Goal: Check status

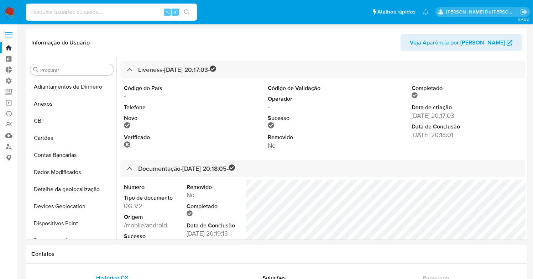
select select "10"
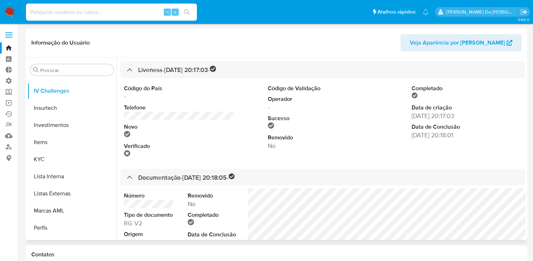
scroll to position [306, 0]
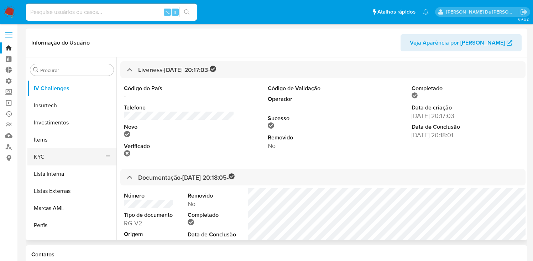
click at [59, 155] on button "KYC" at bounding box center [68, 156] width 83 height 17
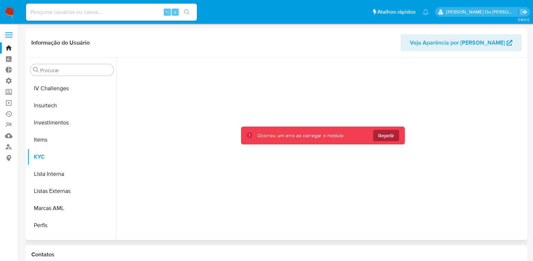
click at [382, 138] on span "Repetir" at bounding box center [386, 135] width 16 height 11
click at [326, 72] on div at bounding box center [322, 146] width 405 height 179
click at [299, 83] on div at bounding box center [322, 146] width 405 height 179
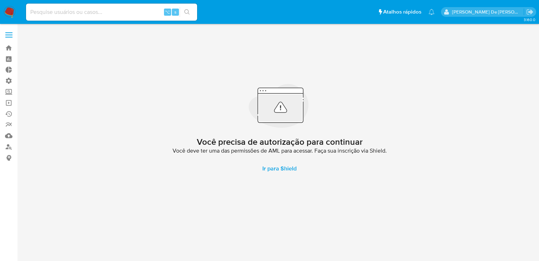
click at [67, 11] on input at bounding box center [111, 11] width 171 height 9
paste input "2210151678"
type input "2210151678"
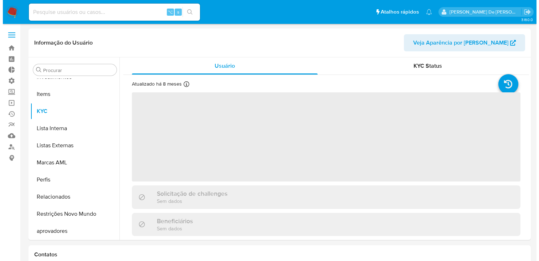
scroll to position [352, 0]
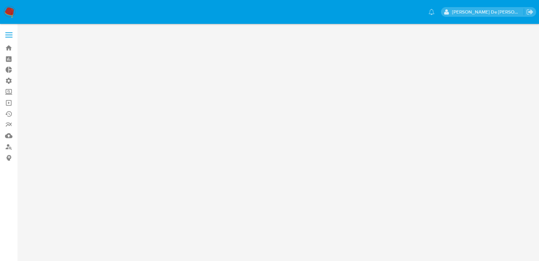
click at [12, 36] on label at bounding box center [9, 34] width 18 height 15
click at [0, 0] on input "checkbox" at bounding box center [0, 0] width 0 height 0
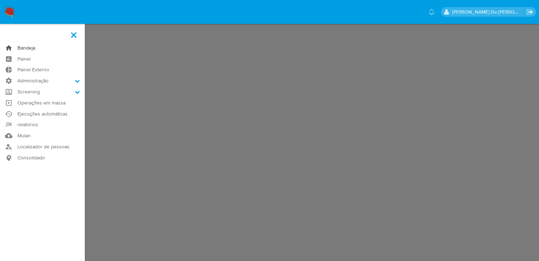
click at [32, 51] on link "Bandeja" at bounding box center [42, 47] width 85 height 11
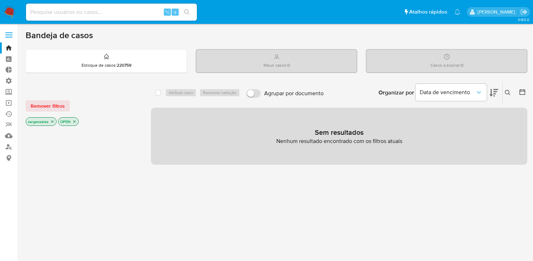
click at [67, 8] on input at bounding box center [111, 11] width 171 height 9
paste input "2210151678"
type input "2210151678"
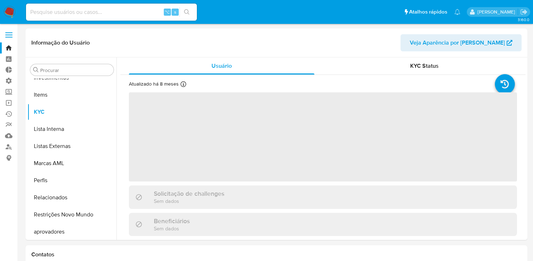
scroll to position [352, 0]
select select "10"
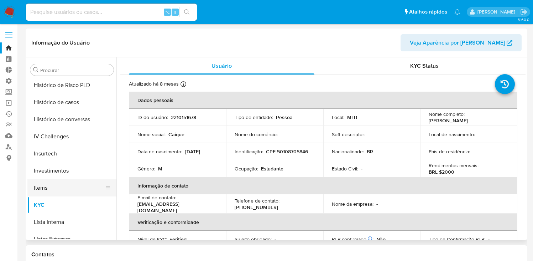
scroll to position [249, 0]
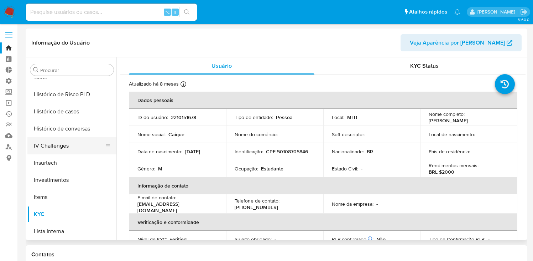
click at [68, 141] on button "IV Challenges" at bounding box center [68, 145] width 83 height 17
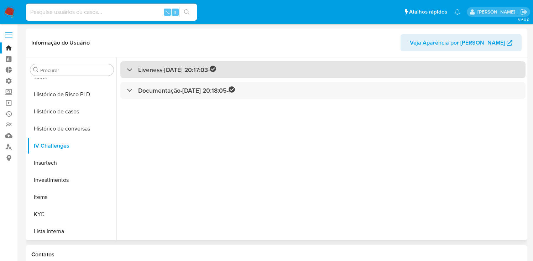
click at [216, 72] on h3 "Liveness - 12/01/2025 20:17:03 -" at bounding box center [177, 70] width 78 height 8
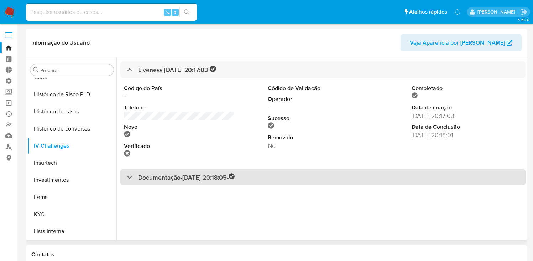
click at [260, 181] on div "Documentação - 12/01/2025 20:18:05 -" at bounding box center [322, 177] width 405 height 17
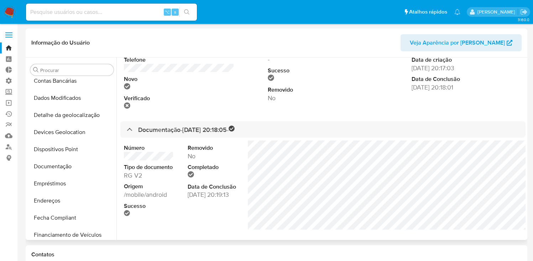
scroll to position [51, 0]
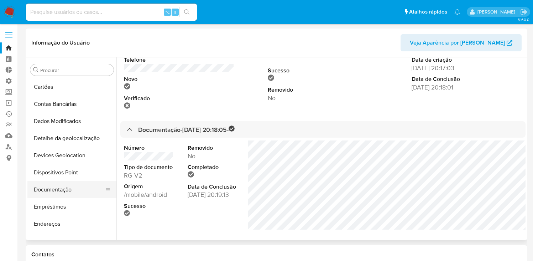
click at [71, 185] on button "Documentação" at bounding box center [68, 189] width 83 height 17
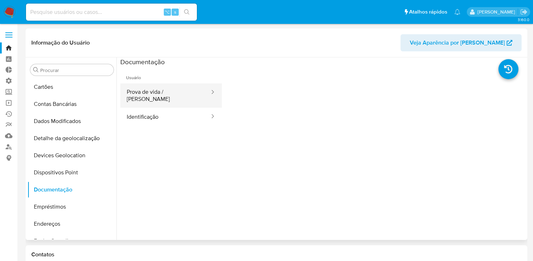
click at [167, 88] on button "Prova de vida / Selfie" at bounding box center [165, 95] width 90 height 24
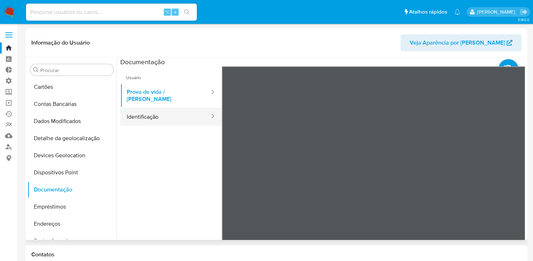
click at [159, 113] on button "Identificação" at bounding box center [165, 117] width 90 height 18
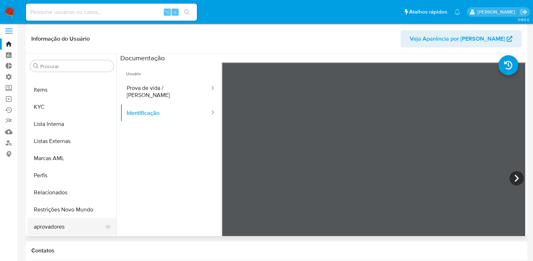
scroll to position [4, 0]
click at [75, 226] on button "aprovadores" at bounding box center [68, 226] width 83 height 17
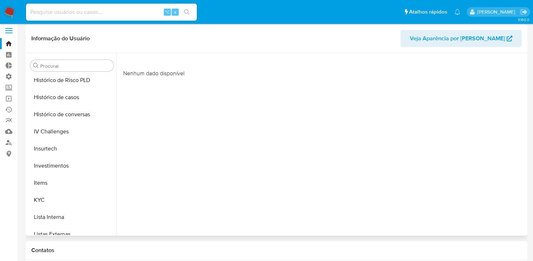
scroll to position [274, 0]
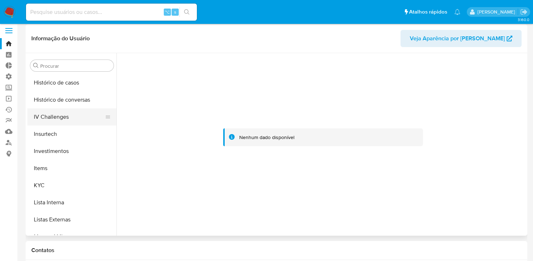
click at [77, 121] on button "IV Challenges" at bounding box center [68, 116] width 83 height 17
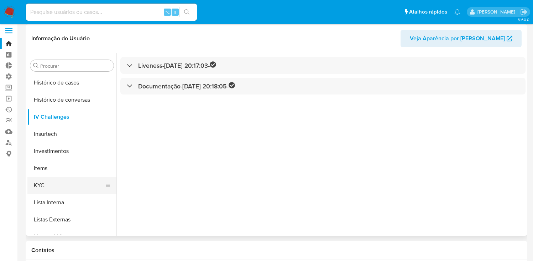
click at [74, 185] on button "KYC" at bounding box center [68, 185] width 83 height 17
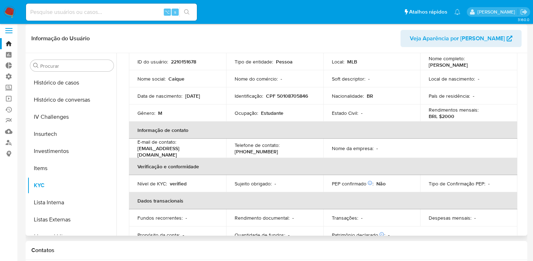
scroll to position [52, 0]
drag, startPoint x: 271, startPoint y: 183, endPoint x: 318, endPoint y: 190, distance: 47.5
click at [272, 183] on div "Sujeito obrigado : -" at bounding box center [275, 183] width 80 height 6
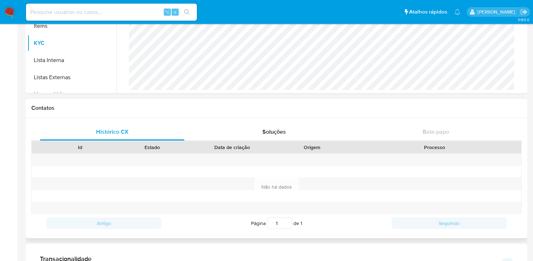
scroll to position [0, 0]
